Goal: Information Seeking & Learning: Find specific fact

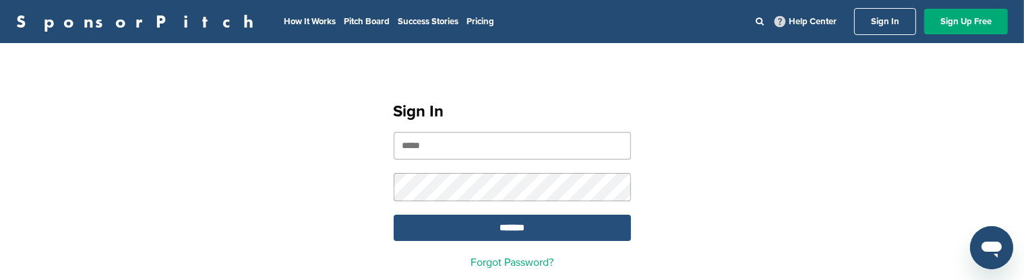
type input "**********"
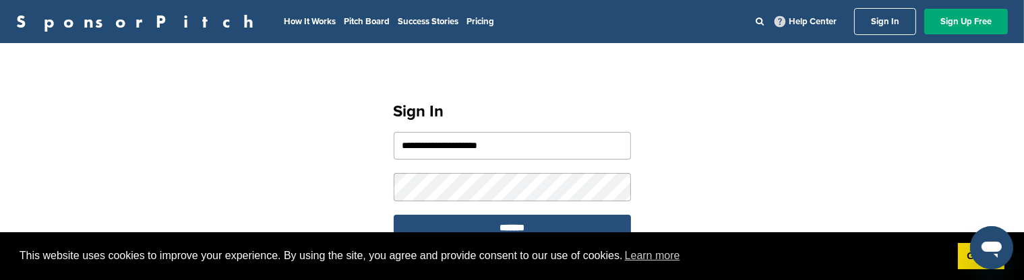
click at [510, 233] on div "This website uses cookies to improve your experience. By using the site, you ag…" at bounding box center [512, 257] width 1024 height 49
click at [510, 229] on input "*******" at bounding box center [512, 228] width 237 height 26
click at [450, 220] on input "*******" at bounding box center [512, 228] width 237 height 26
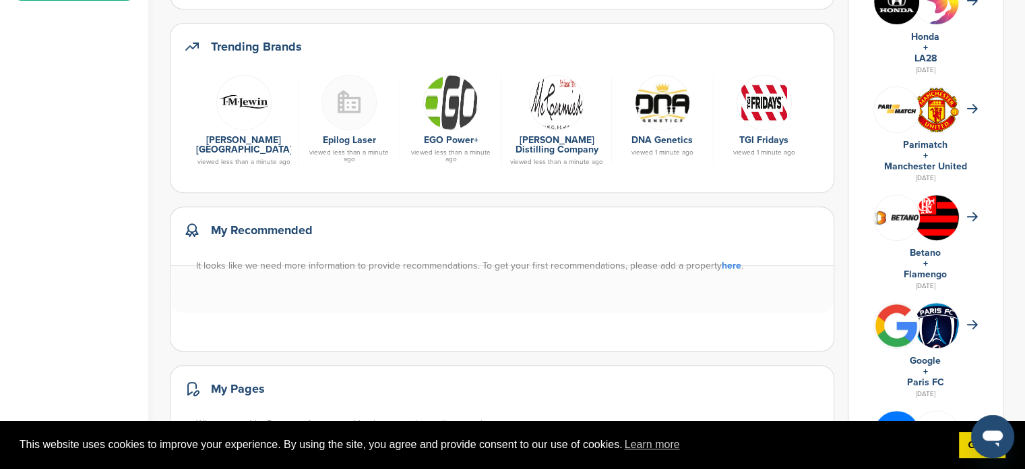
scroll to position [539, 0]
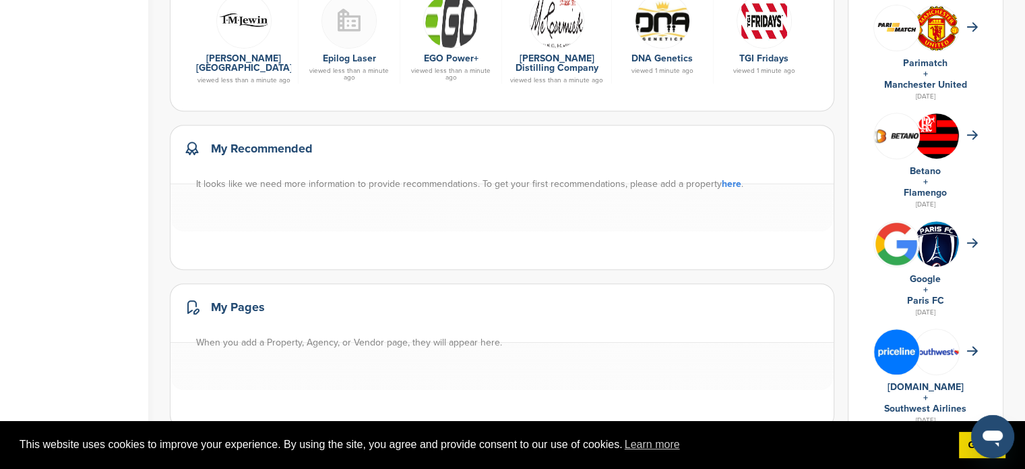
click at [903, 254] on img at bounding box center [896, 243] width 45 height 45
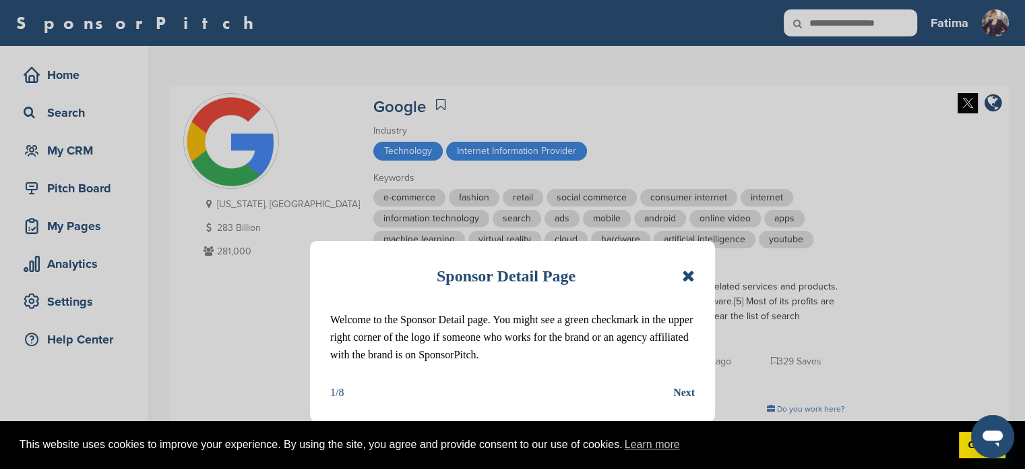
click at [684, 280] on icon at bounding box center [688, 276] width 13 height 16
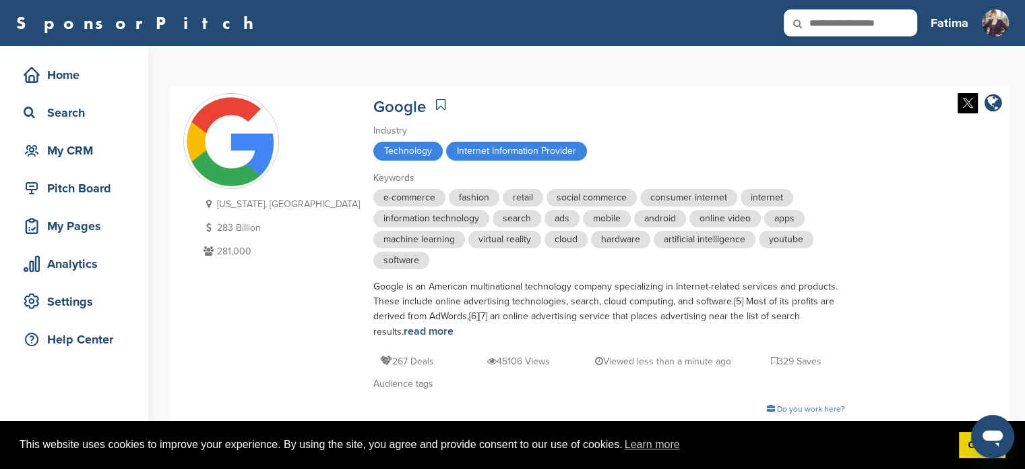
click at [816, 17] on icon at bounding box center [807, 23] width 46 height 28
click at [841, 26] on input "text" at bounding box center [850, 22] width 133 height 27
type input "*****"
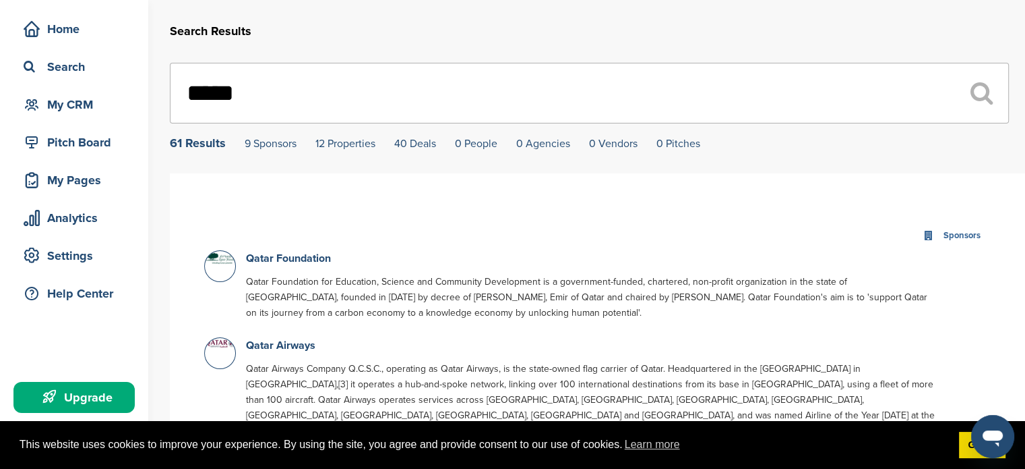
scroll to position [135, 0]
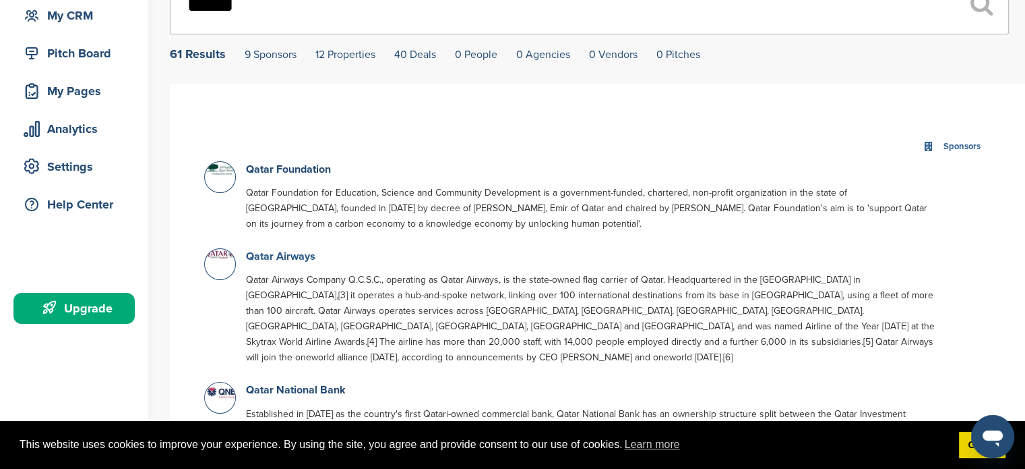
click at [291, 259] on link "Qatar Airways" at bounding box center [280, 255] width 69 height 13
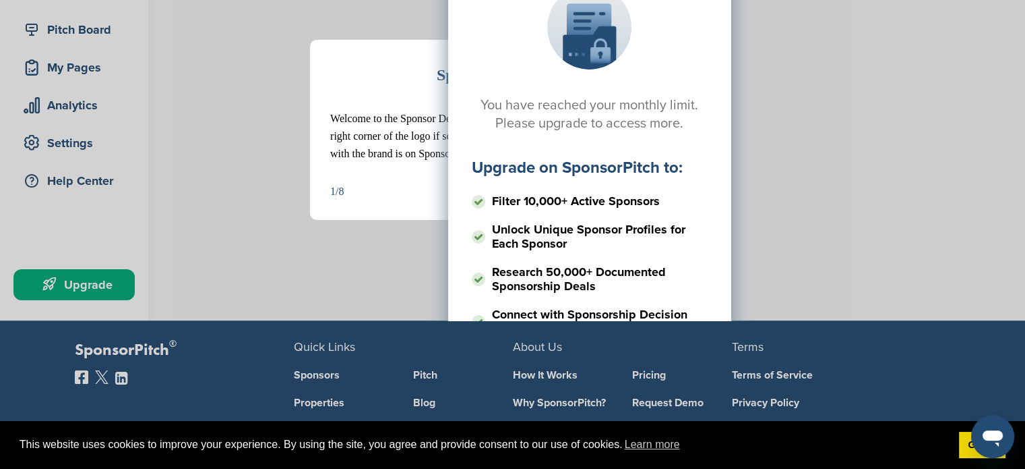
scroll to position [135, 0]
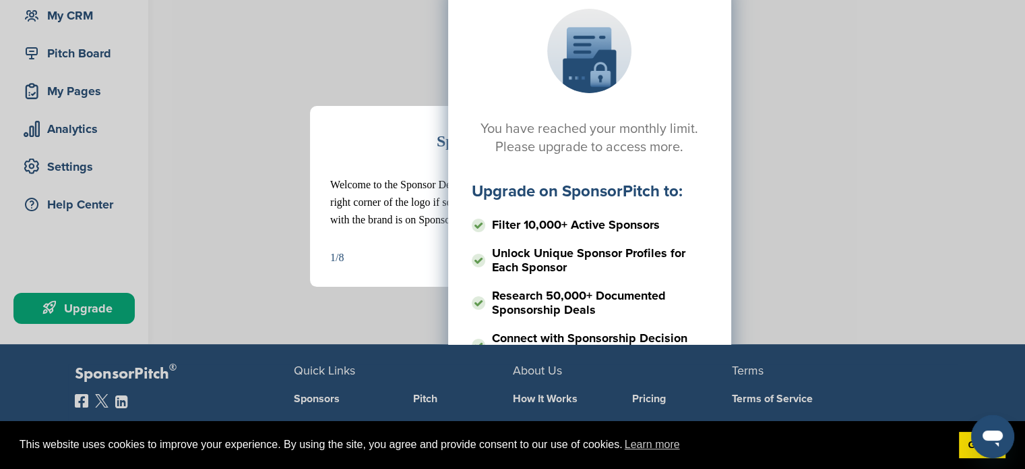
click at [649, 224] on li "Filter 10,000+ Active Sponsors" at bounding box center [590, 225] width 236 height 24
click at [785, 216] on div "You have reached your monthly limit. Please upgrade to access more. Upgrade on …" at bounding box center [589, 119] width 839 height 337
click at [364, 269] on div "You have reached your monthly limit. Please upgrade to access more. Upgrade on …" at bounding box center [589, 119] width 839 height 337
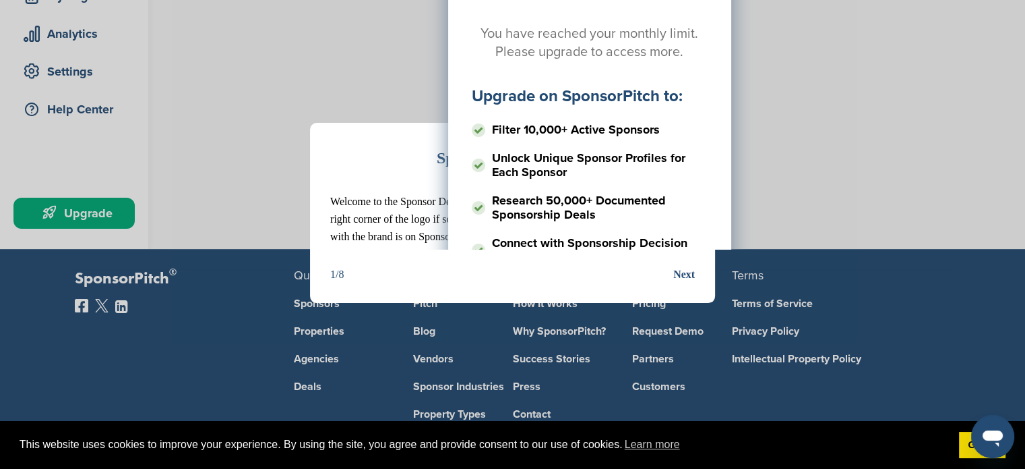
scroll to position [118, 0]
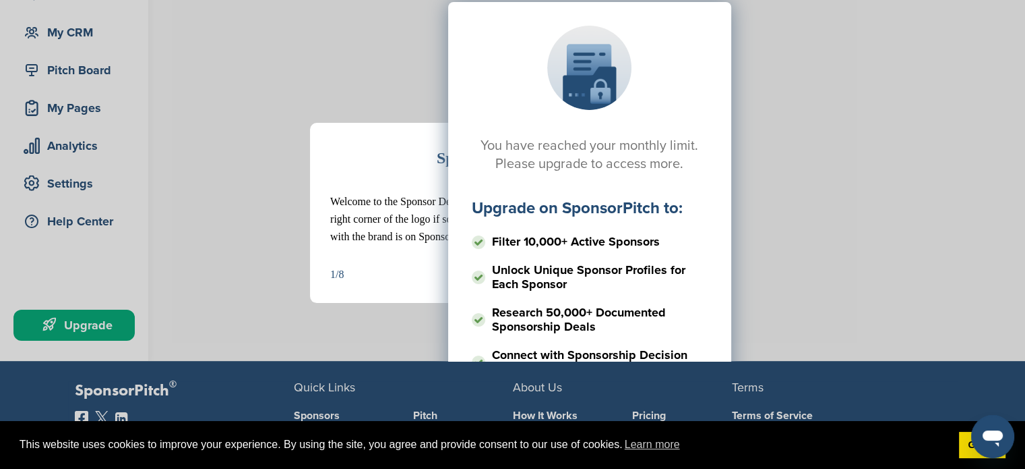
click at [342, 207] on div "You have reached your monthly limit. Please upgrade to access more. Upgrade on …" at bounding box center [589, 136] width 839 height 337
click at [357, 311] on div "Sponsor Detail Page Welcome to the Sponsor Detail page. You might see a green c…" at bounding box center [512, 234] width 1025 height 469
click at [359, 285] on div "You have reached your monthly limit. Please upgrade to access more. Upgrade on …" at bounding box center [589, 136] width 839 height 337
drag, startPoint x: 359, startPoint y: 285, endPoint x: 173, endPoint y: 280, distance: 186.2
click at [256, 285] on div "You have reached your monthly limit. Please upgrade to access more. Upgrade on …" at bounding box center [589, 136] width 839 height 337
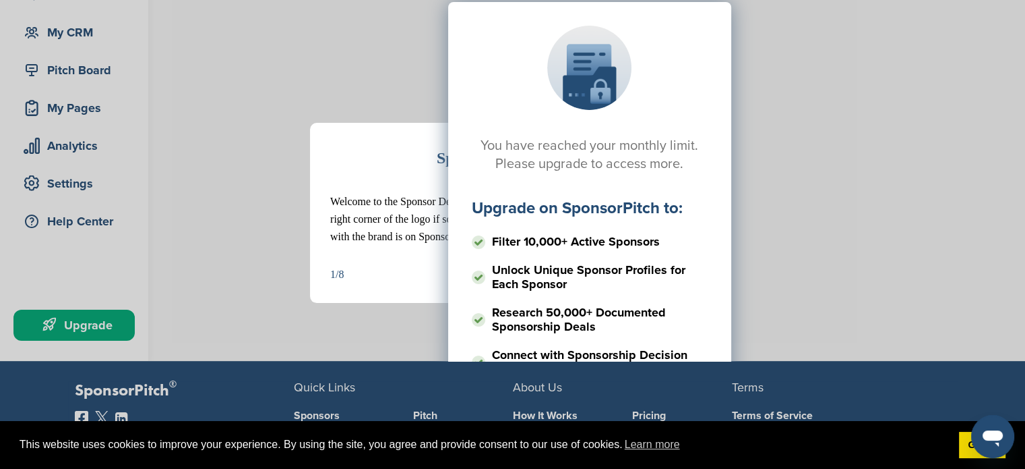
click at [73, 326] on div "Sponsor Detail Page Welcome to the Sponsor Detail page. You might see a green c…" at bounding box center [512, 234] width 1025 height 469
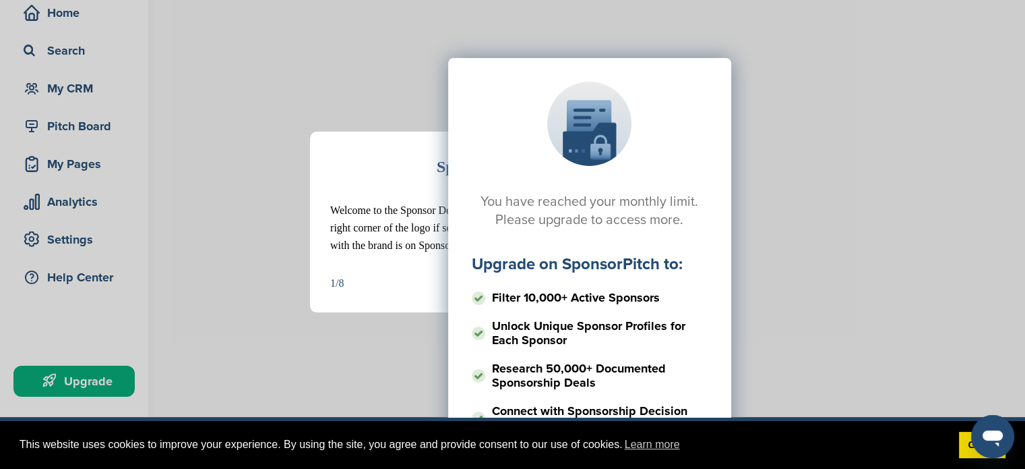
scroll to position [0, 0]
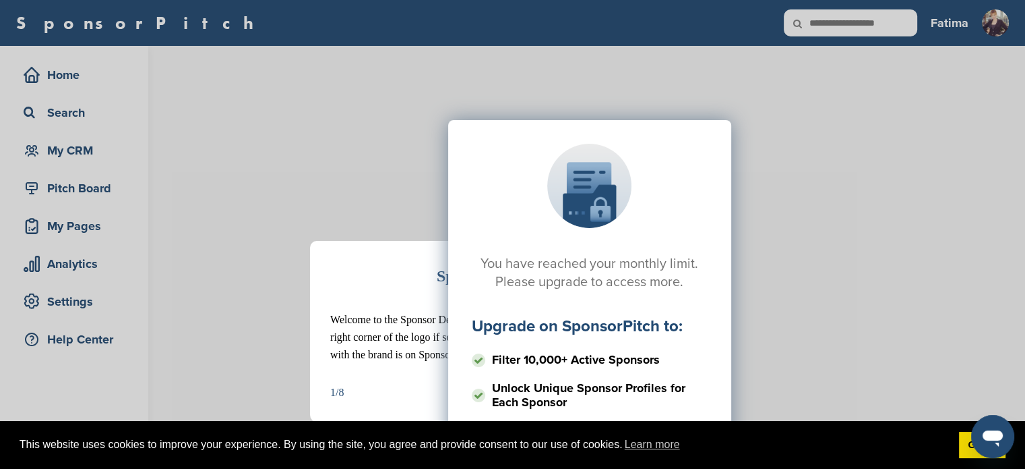
click at [851, 152] on div "You have reached your monthly limit. Please upgrade to access more. Upgrade on …" at bounding box center [589, 254] width 839 height 337
click at [650, 171] on div "You have reached your monthly limit. Please upgrade to access more. Upgrade on …" at bounding box center [589, 346] width 283 height 452
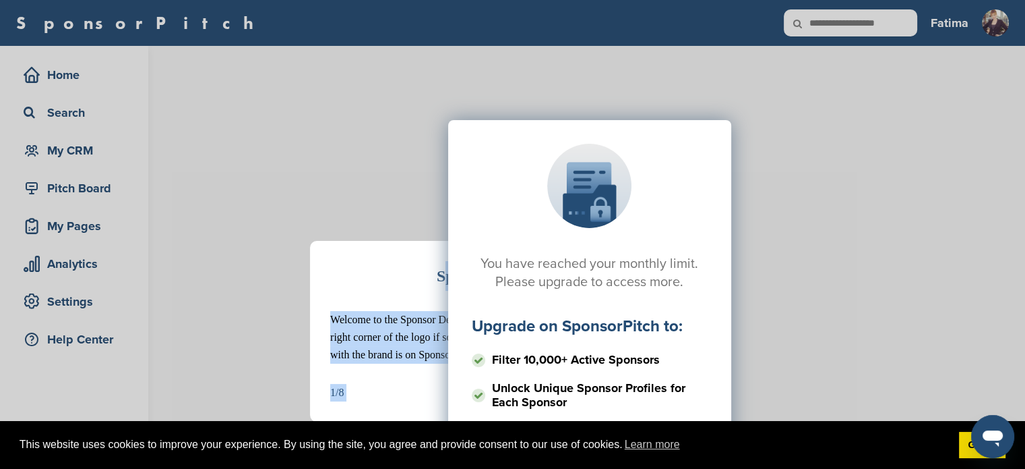
drag, startPoint x: 554, startPoint y: 188, endPoint x: 243, endPoint y: 44, distance: 342.1
click at [251, 49] on div "Sponsor Detail Page Welcome to the Sponsor Detail page. You might see a green c…" at bounding box center [598, 74] width 856 height 57
click at [63, 73] on div "Sponsor Detail Page Welcome to the Sponsor Detail page. You might see a green c…" at bounding box center [512, 234] width 1025 height 469
click at [63, 77] on div "Sponsor Detail Page Welcome to the Sponsor Detail page. You might see a green c…" at bounding box center [512, 234] width 1025 height 469
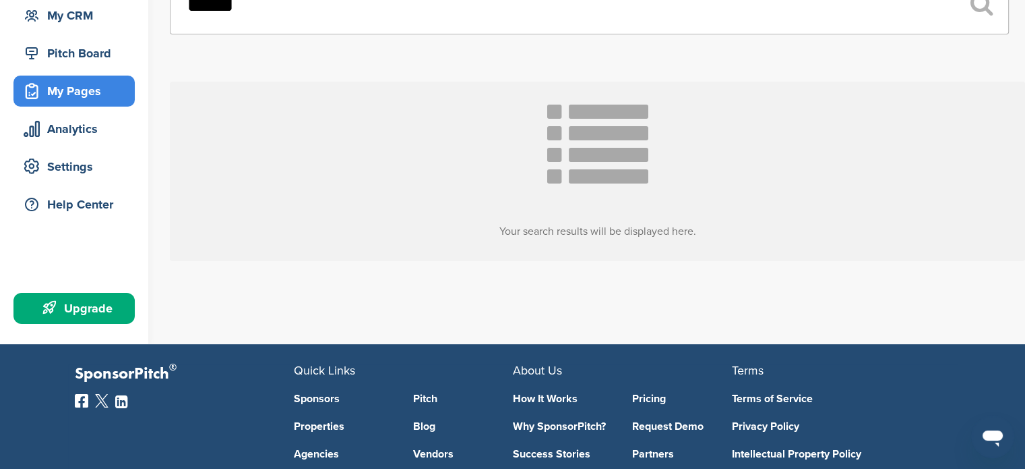
scroll to position [110, 0]
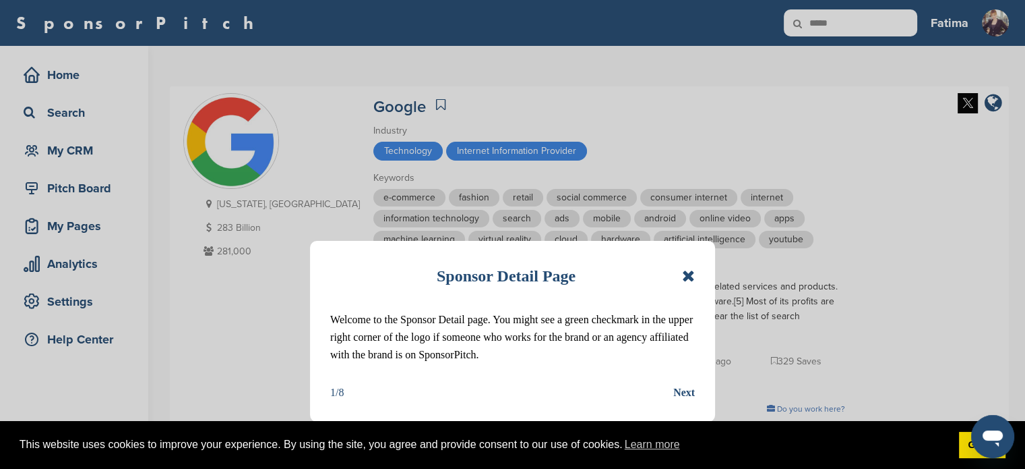
click at [688, 271] on icon at bounding box center [688, 276] width 13 height 16
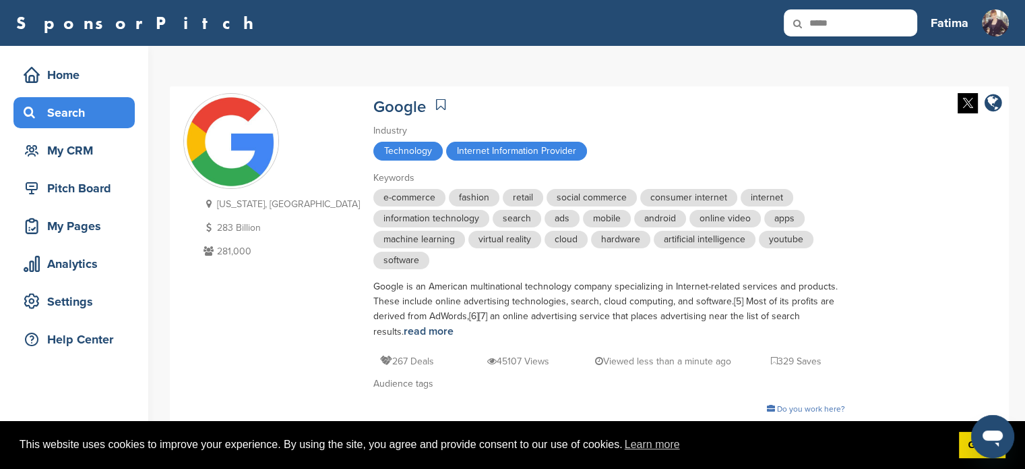
click at [65, 123] on div "Search" at bounding box center [77, 112] width 115 height 24
click at [64, 112] on div "Search" at bounding box center [77, 112] width 115 height 24
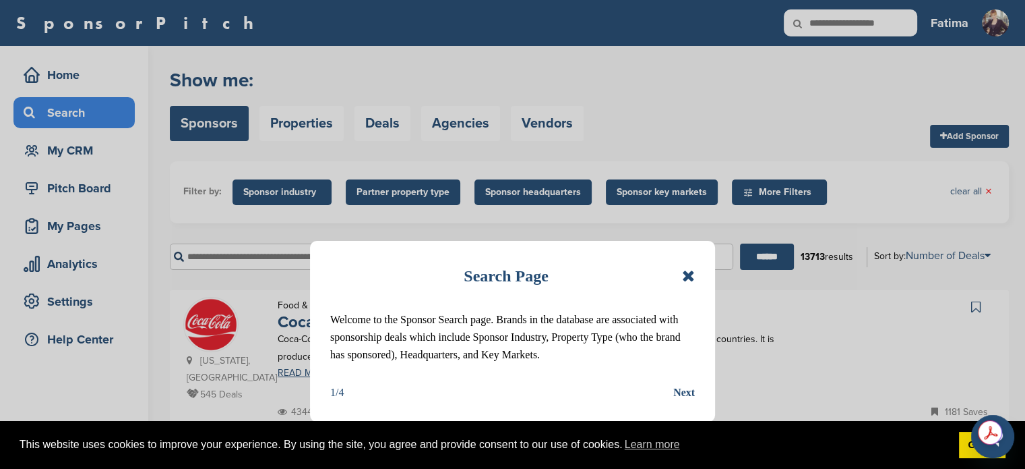
click at [690, 272] on icon at bounding box center [688, 276] width 13 height 16
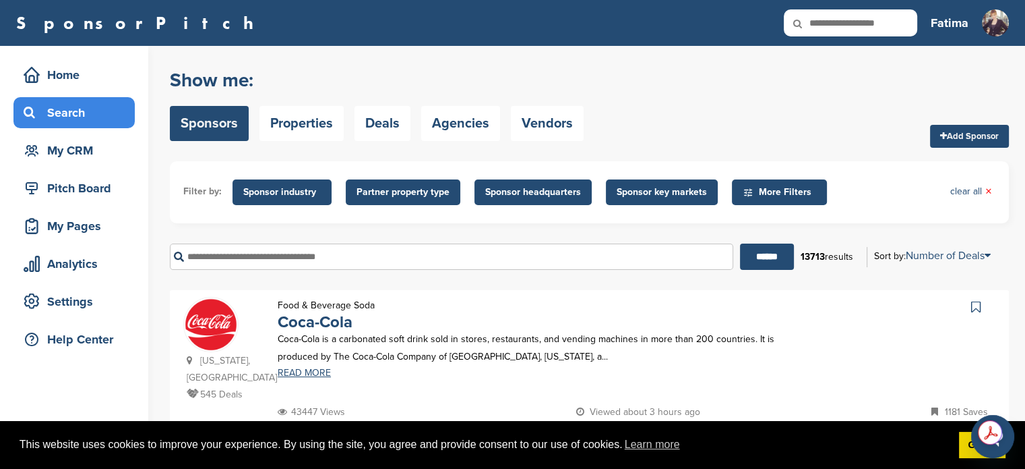
click at [227, 250] on input "text" at bounding box center [452, 256] width 564 height 26
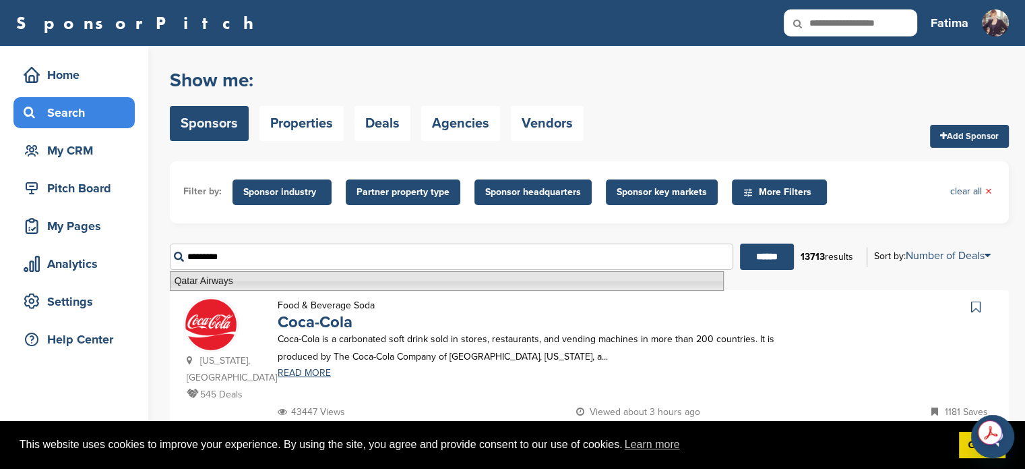
click at [214, 274] on li "Qatar Airways" at bounding box center [447, 281] width 554 height 20
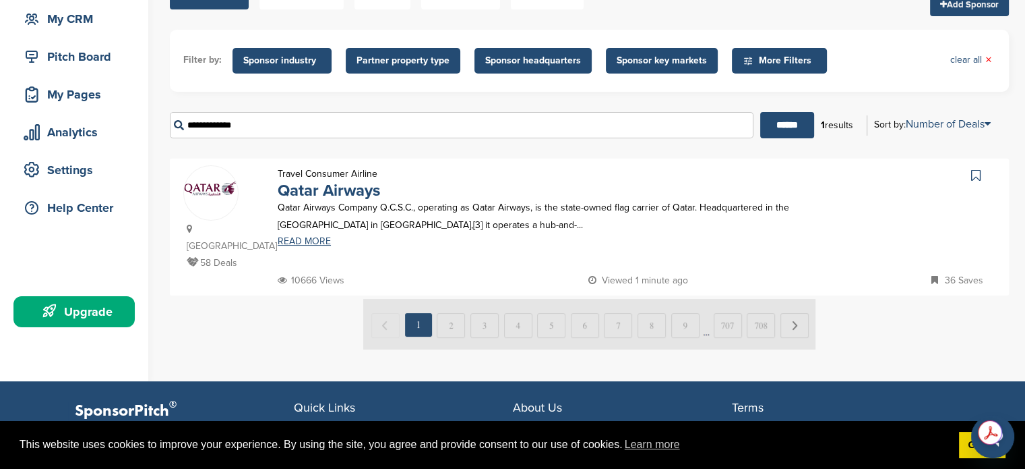
scroll to position [135, 0]
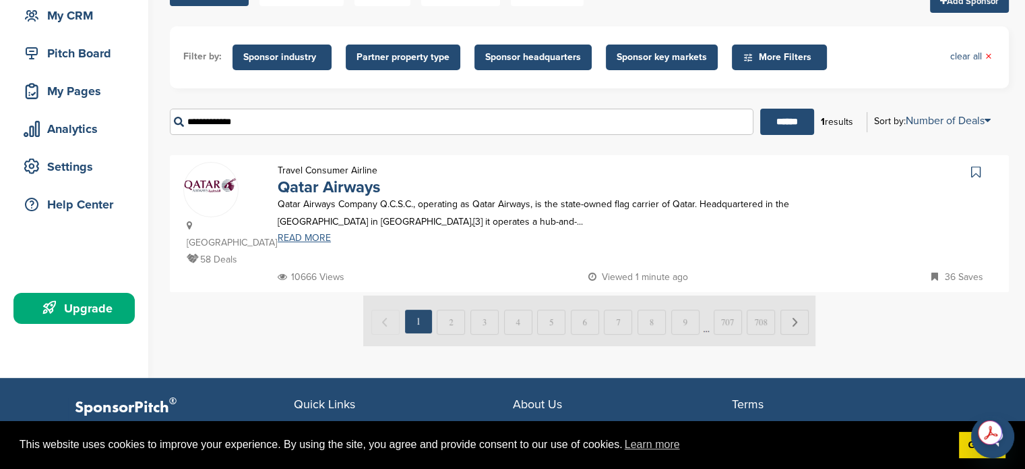
type input "**********"
click at [293, 239] on link "READ MORE" at bounding box center [539, 237] width 522 height 9
